Goal: Information Seeking & Learning: Learn about a topic

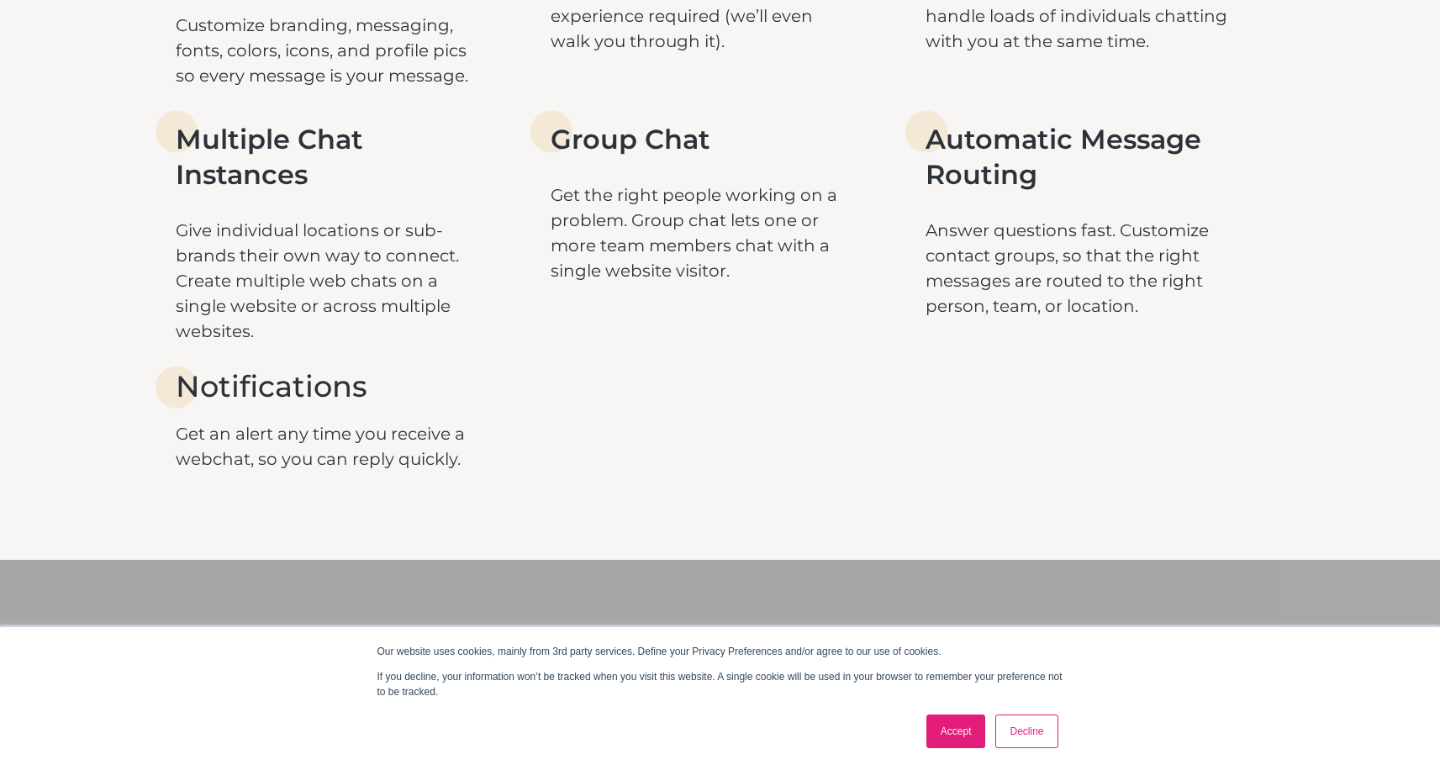
scroll to position [2761, 0]
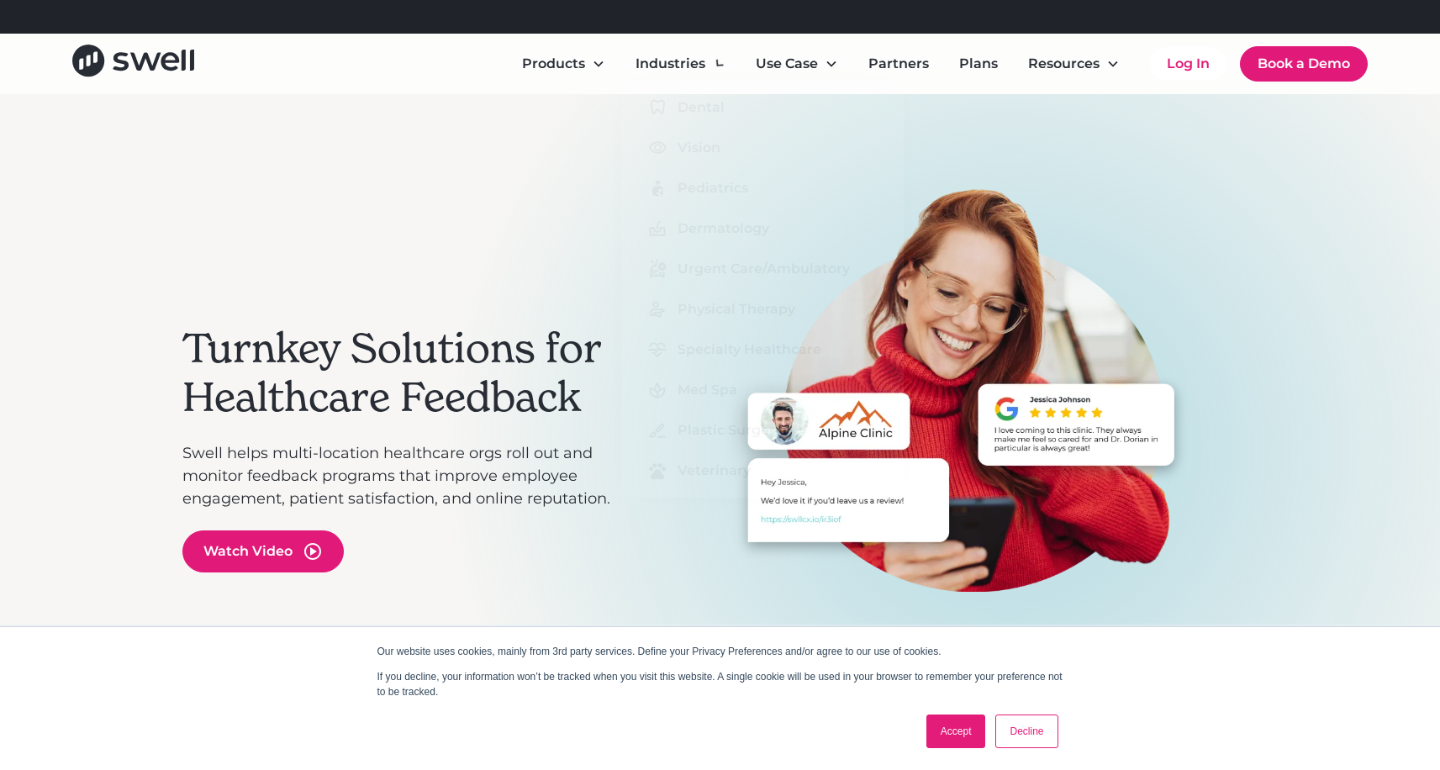
click at [488, 163] on div "Turnkey Solutions for Healthcare Feedback Swell helps multi-location healthcare…" at bounding box center [720, 448] width 1076 height 709
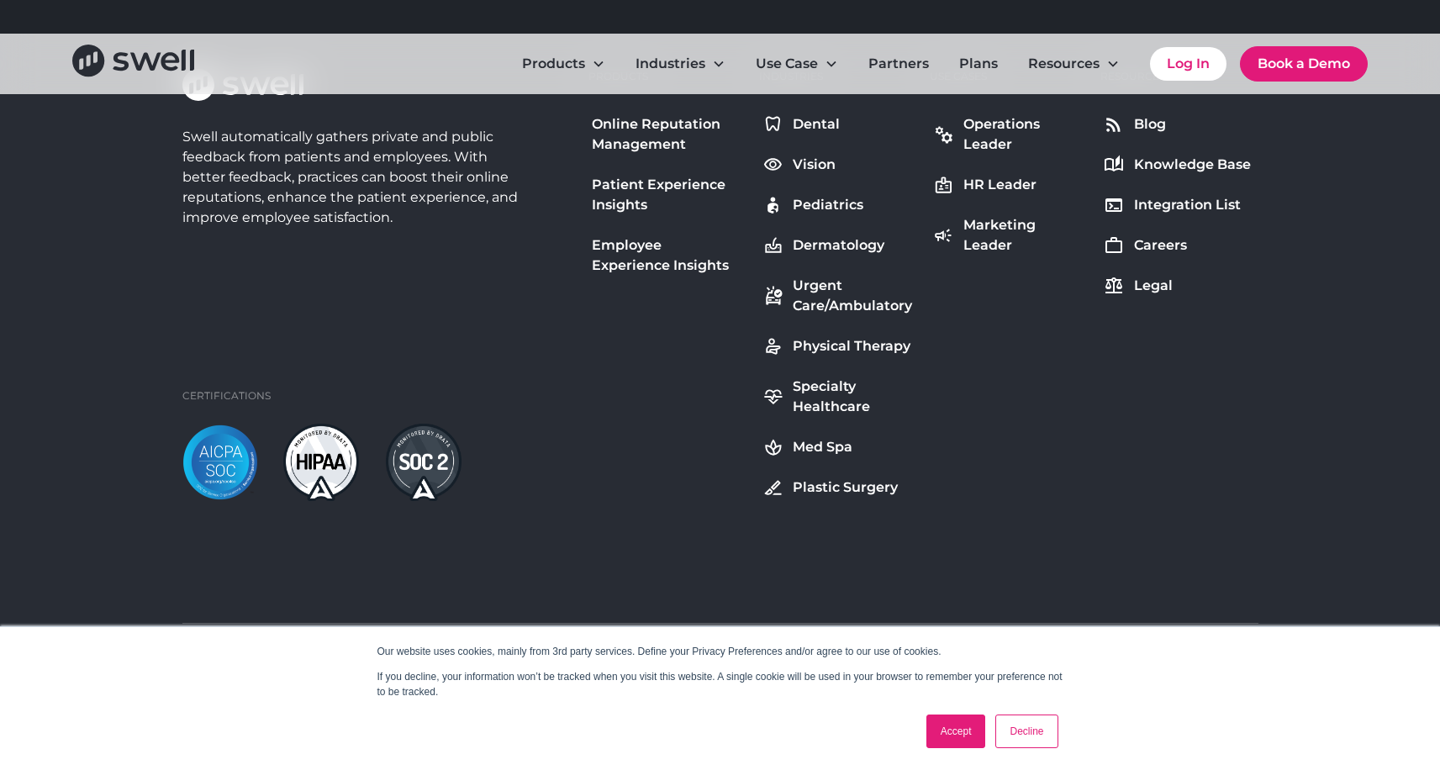
scroll to position [6279, 0]
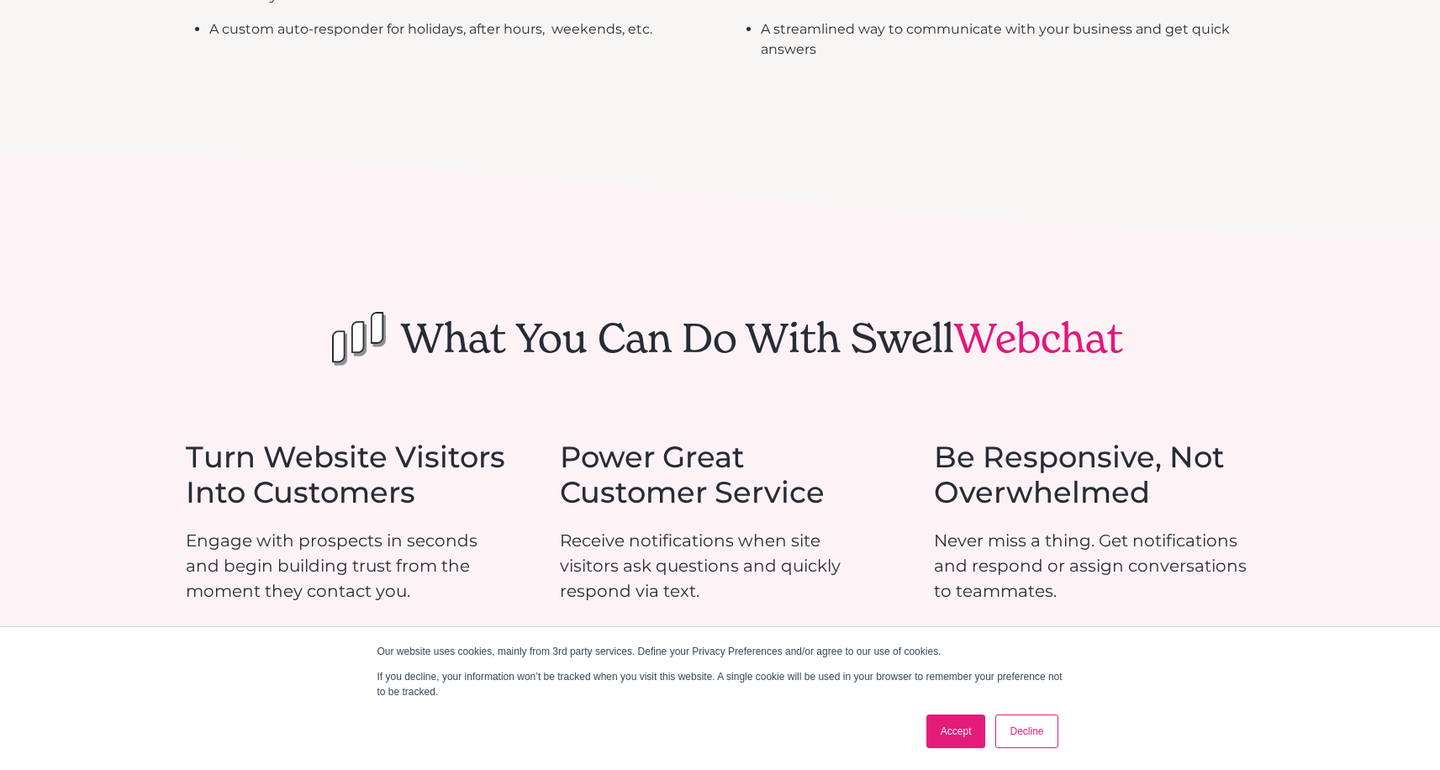
scroll to position [1142, 0]
